Goal: Task Accomplishment & Management: Complete application form

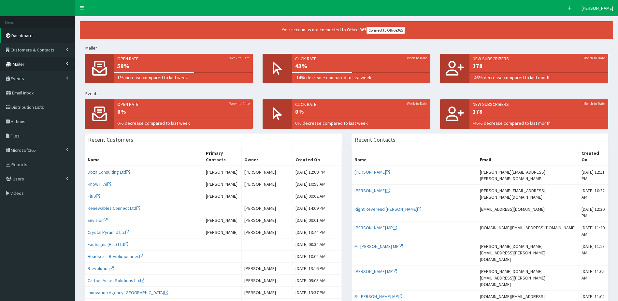
click at [35, 67] on link "Mailer" at bounding box center [37, 64] width 75 height 14
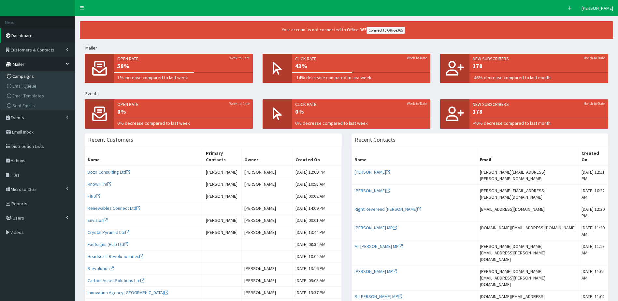
click at [23, 77] on span "Campaigns" at bounding box center [23, 76] width 22 height 6
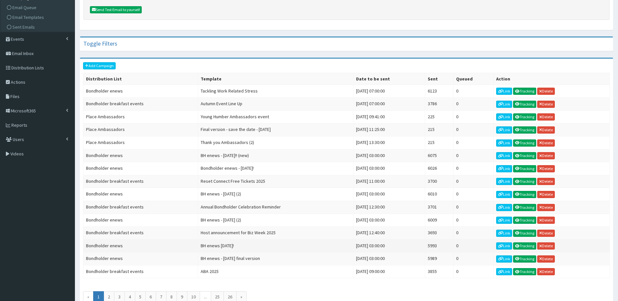
scroll to position [98, 0]
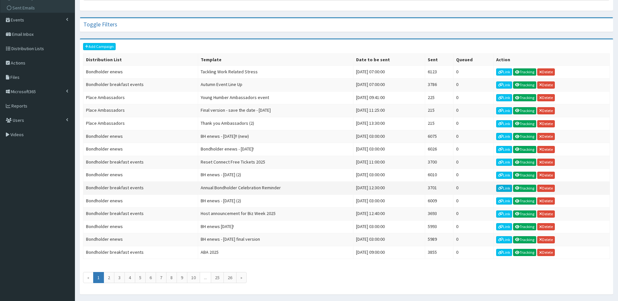
click at [507, 189] on link "Link" at bounding box center [504, 188] width 16 height 7
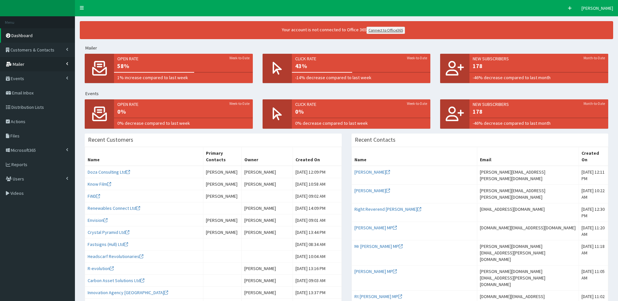
click at [35, 62] on link "Mailer" at bounding box center [37, 64] width 75 height 14
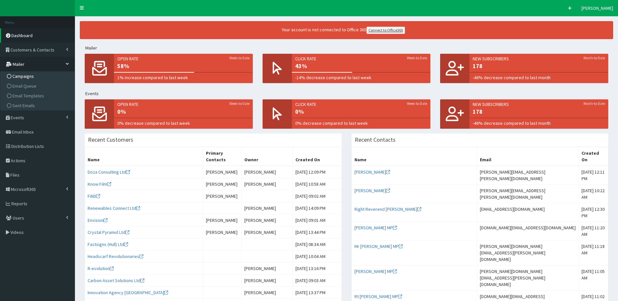
click at [28, 76] on span "Campaigns" at bounding box center [23, 76] width 22 height 6
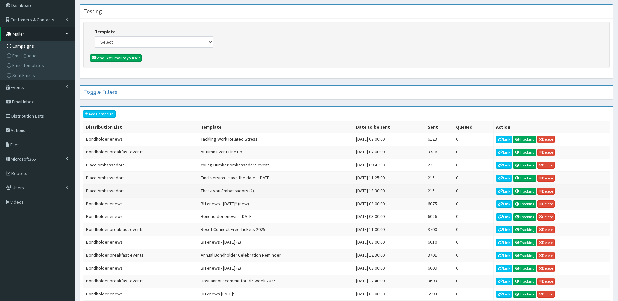
scroll to position [119, 0]
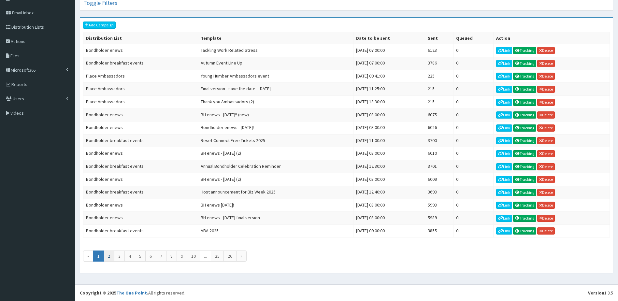
click at [107, 258] on link "2" at bounding box center [109, 256] width 11 height 11
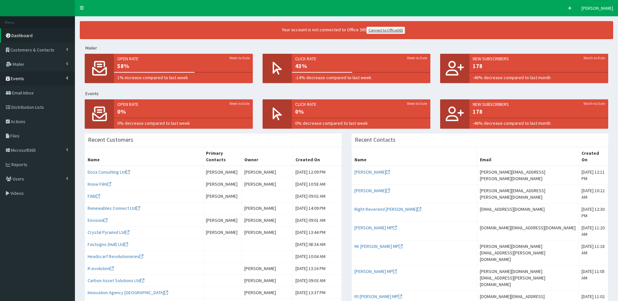
click at [20, 76] on span "Events" at bounding box center [17, 79] width 13 height 6
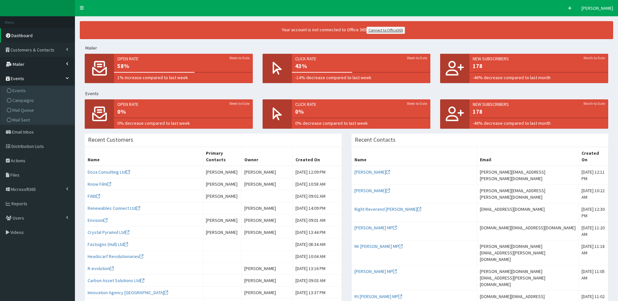
click at [20, 66] on span "Mailer" at bounding box center [19, 64] width 12 height 6
click at [30, 96] on span "Email Templates" at bounding box center [28, 96] width 32 height 6
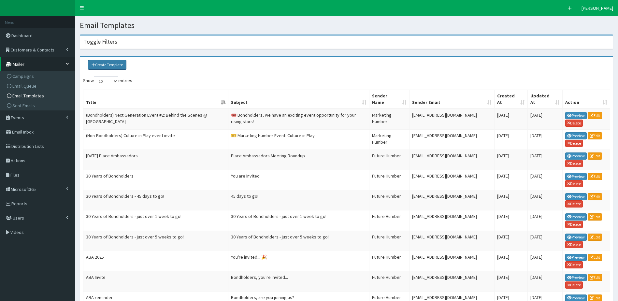
click at [115, 67] on link "Create Template" at bounding box center [107, 65] width 38 height 10
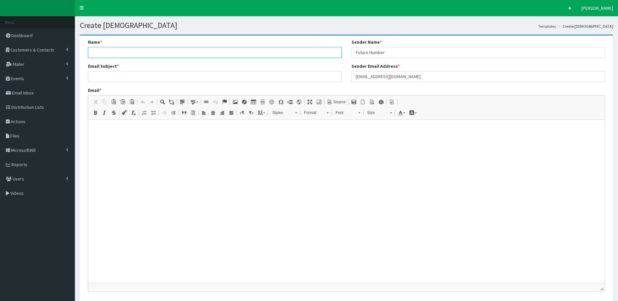
click at [114, 51] on input "Name *" at bounding box center [215, 52] width 254 height 11
type input "P"
type input "Humber Place Ambassador Training - October 2025"
click at [200, 77] on input "Email Subject *" at bounding box center [215, 76] width 254 height 11
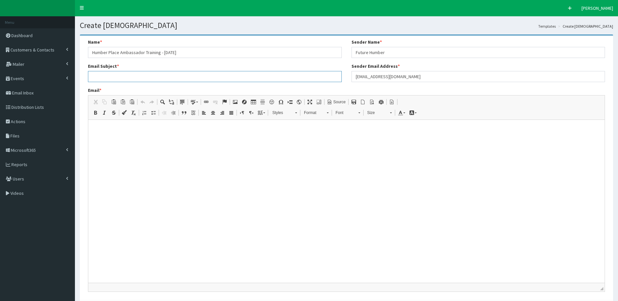
paste input "Your Invitation: Final Place Brand Ambassador Training of 2025"
type input "Your Invitation: Final Place Brand Ambassador Training of 2025"
click at [339, 103] on span "Source" at bounding box center [338, 102] width 13 height 6
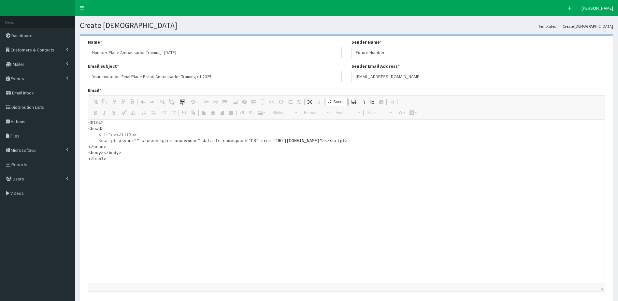
drag, startPoint x: 111, startPoint y: 163, endPoint x: 80, endPoint y: 103, distance: 67.4
click at [80, 103] on div "Name * Humber Place Ambassador Training - October 2025 Email Subject * Your Inv…" at bounding box center [347, 168] width 534 height 265
paste textarea "!DOCTYPE html> <html xmlns:v="urn:schemas-microsoft-com:vml" xmlns:o="urn:schem…"
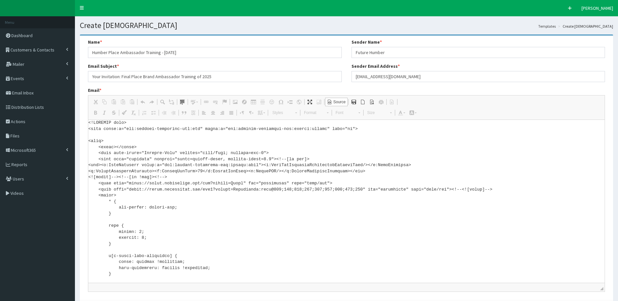
scroll to position [3552, 0]
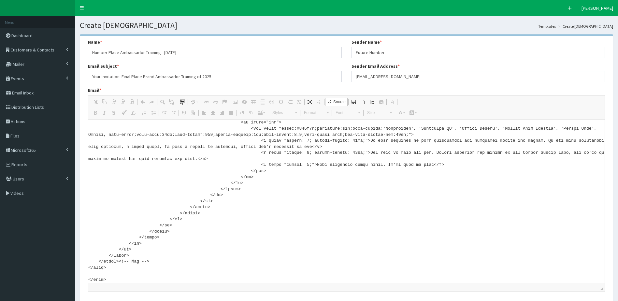
type textarea "<!DOCTYPE html> <html xmlns:v="urn:schemas-microsoft-com:vml" xmlns:o="urn:sche…"
click at [431, 77] on input "noreply@futurehumber.com" at bounding box center [479, 76] width 254 height 11
click at [446, 56] on input "Future Humber" at bounding box center [479, 52] width 254 height 11
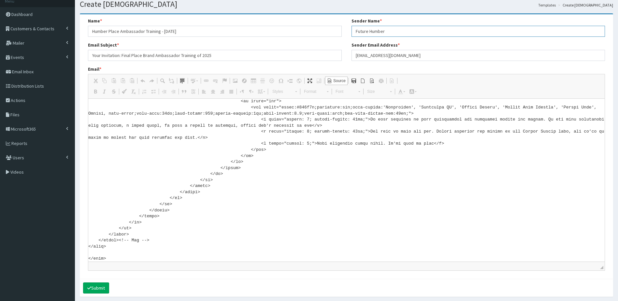
scroll to position [45, 0]
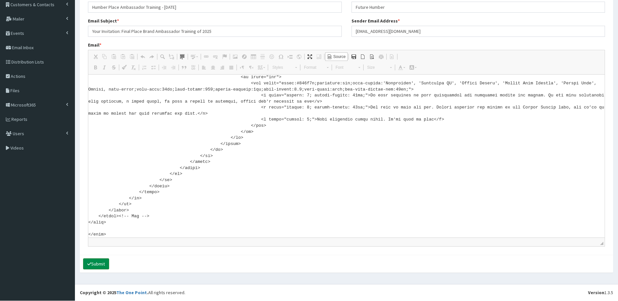
click at [103, 266] on button "Submit" at bounding box center [96, 263] width 26 height 11
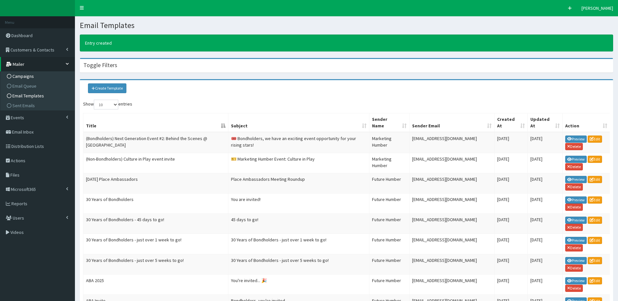
click at [31, 79] on span "Campaigns" at bounding box center [23, 76] width 22 height 6
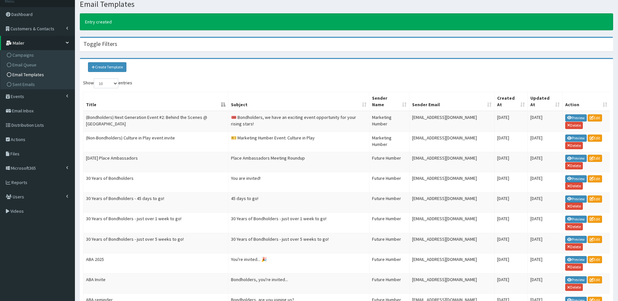
scroll to position [33, 0]
